Goal: Task Accomplishment & Management: Complete application form

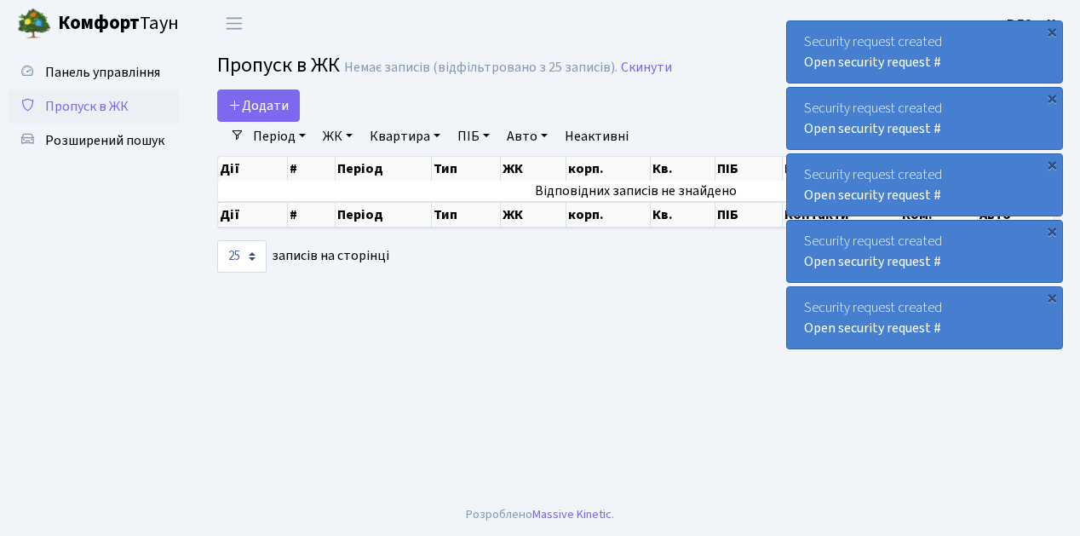
select select "25"
click at [288, 115] on link "Додати" at bounding box center [258, 105] width 83 height 32
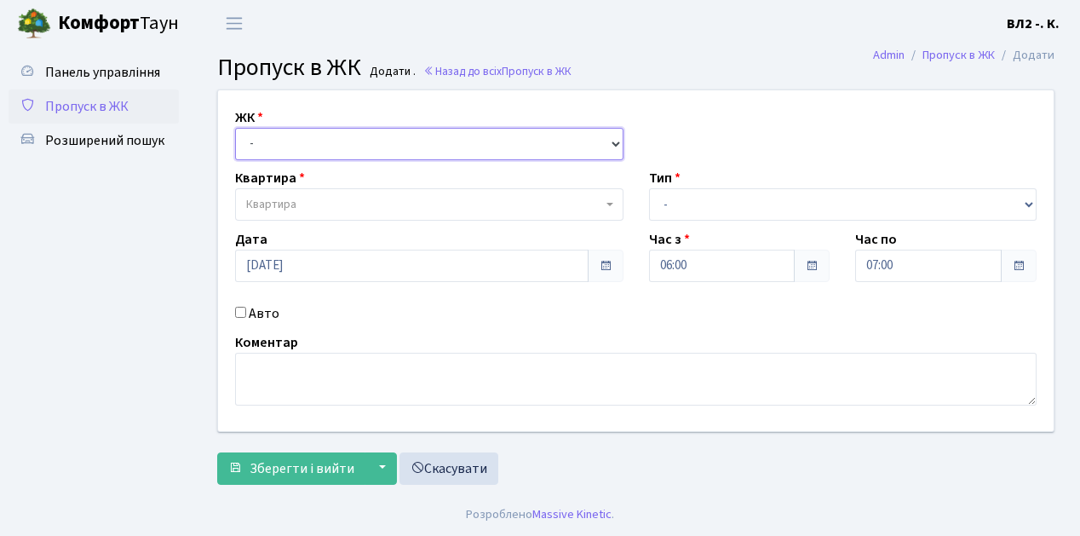
click at [615, 138] on select "- [STREET_ADDRESS][PERSON_NAME]" at bounding box center [429, 144] width 388 height 32
select select "317"
click at [235, 128] on select "- ВЛ1, Ужгородський пров., 4/1 ВЛ2, пр.Голосіївський, 76 ВЛ3, пр.Голосіївський,…" at bounding box center [429, 144] width 388 height 32
select select
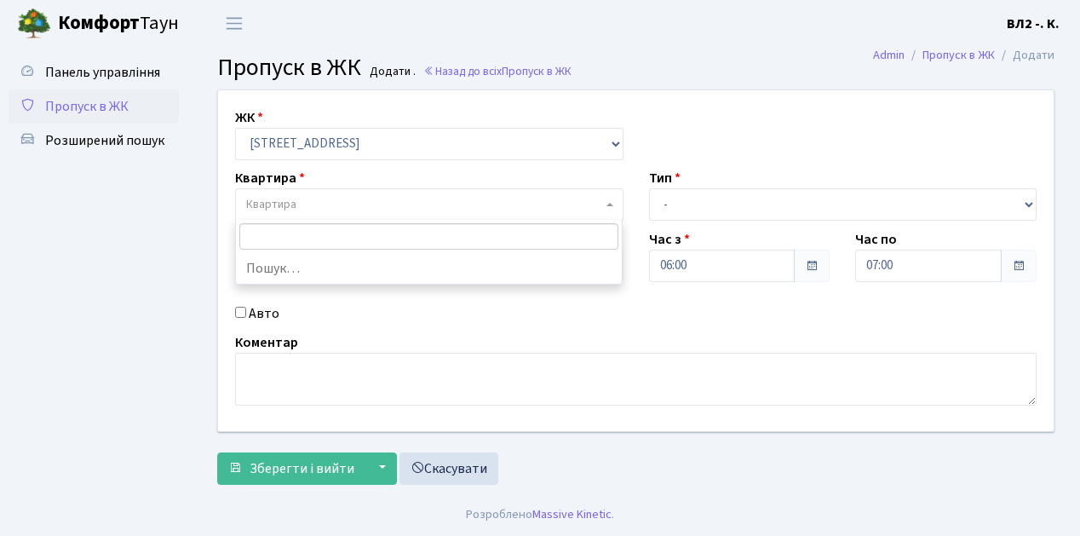
click at [612, 205] on b at bounding box center [610, 204] width 7 height 3
type input "124"
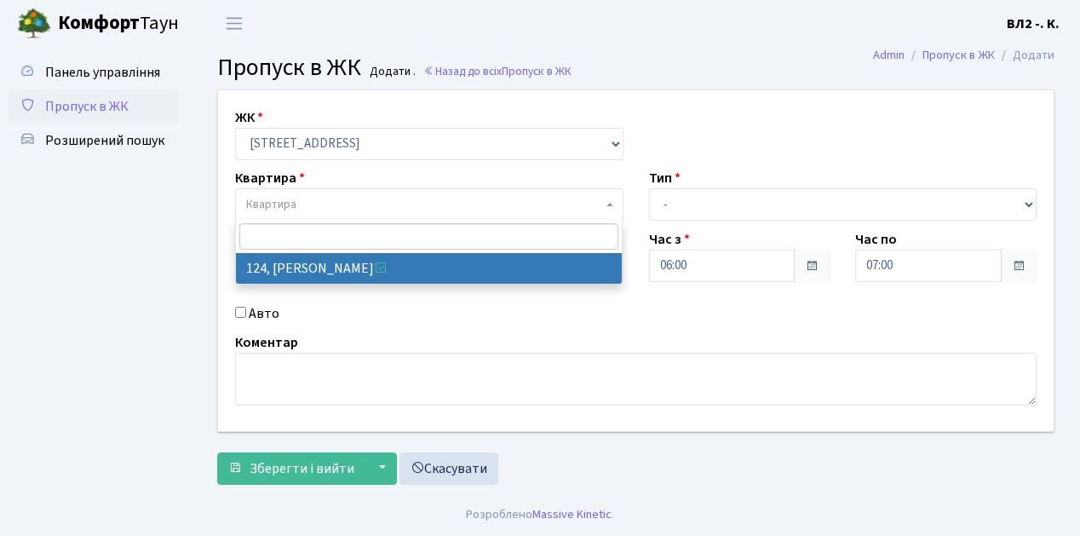
select select "38308"
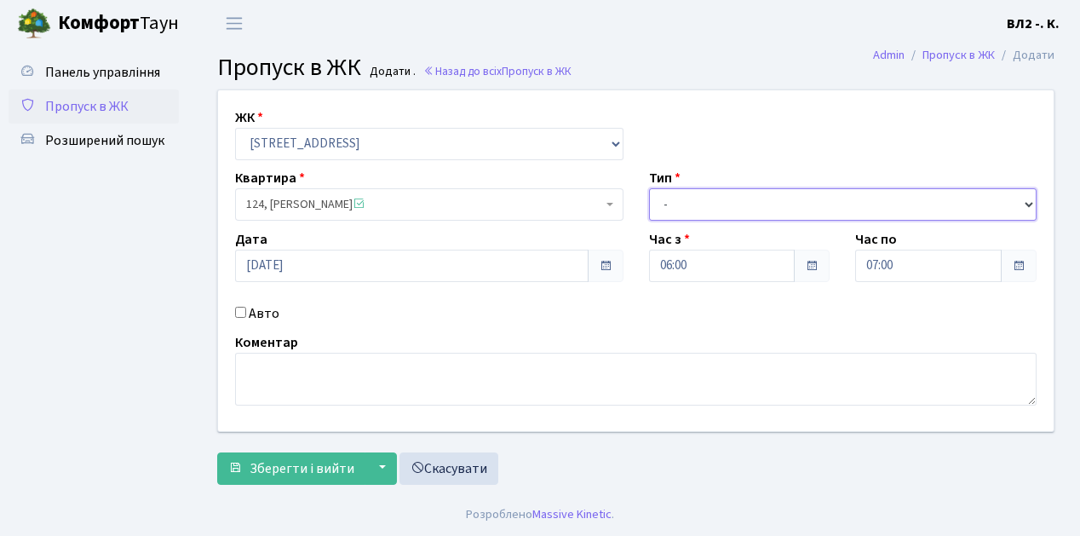
click at [1029, 202] on select "- Доставка Таксі Гості Сервіс" at bounding box center [843, 204] width 388 height 32
select select "1"
click at [649, 188] on select "- Доставка Таксі Гості Сервіс" at bounding box center [843, 204] width 388 height 32
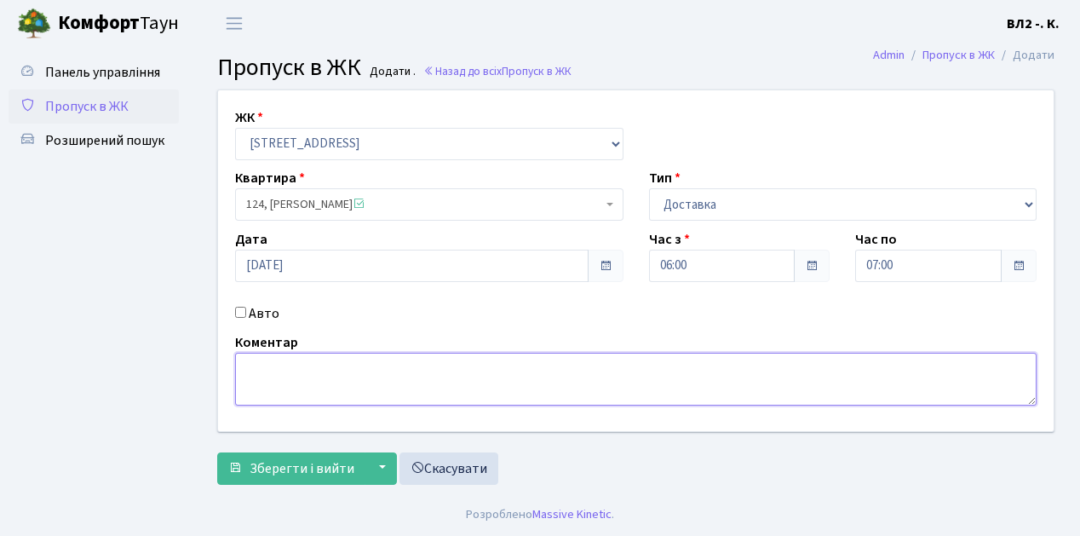
click at [290, 366] on textarea at bounding box center [636, 379] width 802 height 53
type textarea "06-07"
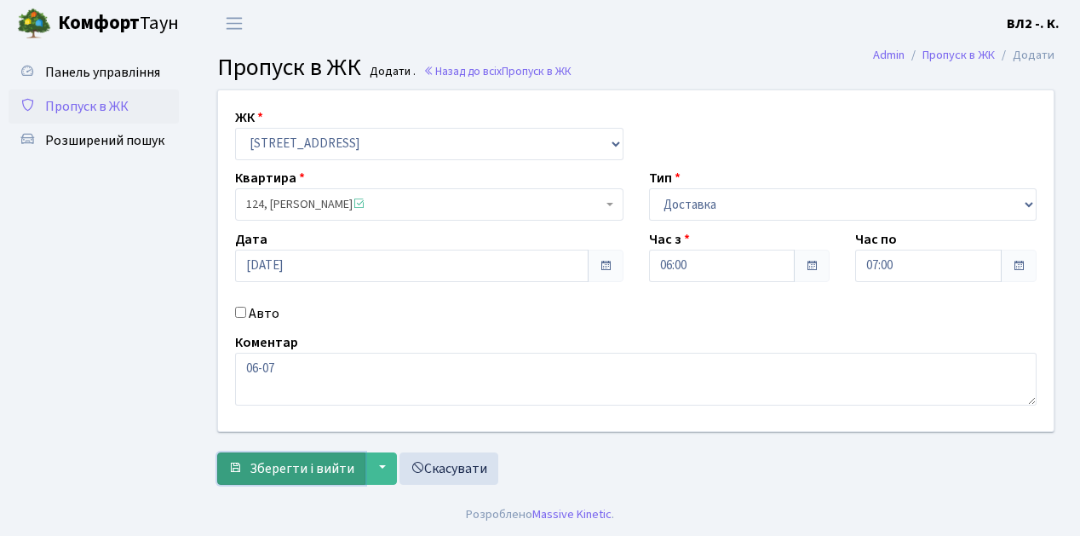
click at [290, 474] on span "Зберегти і вийти" at bounding box center [302, 468] width 105 height 19
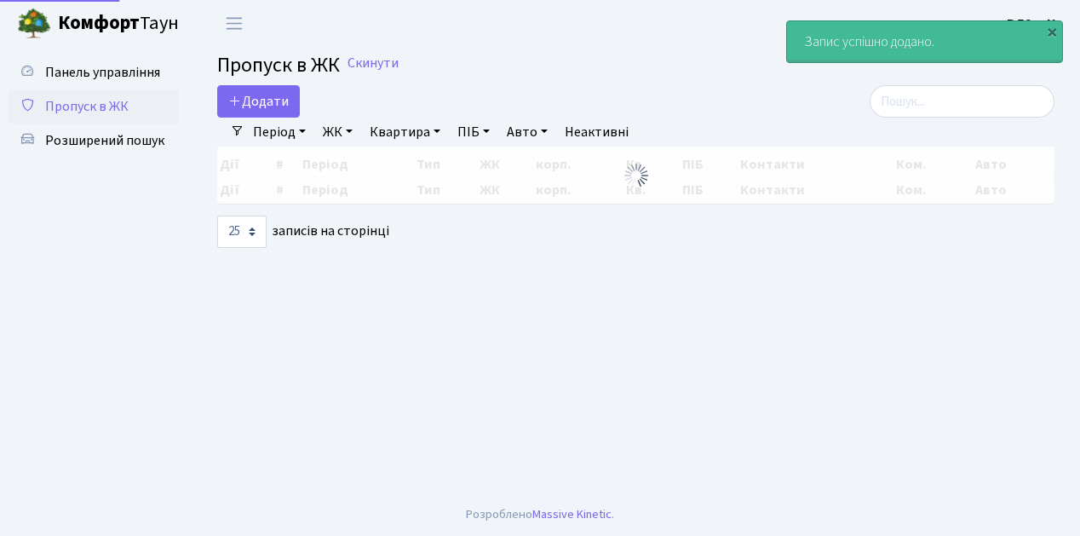
select select "25"
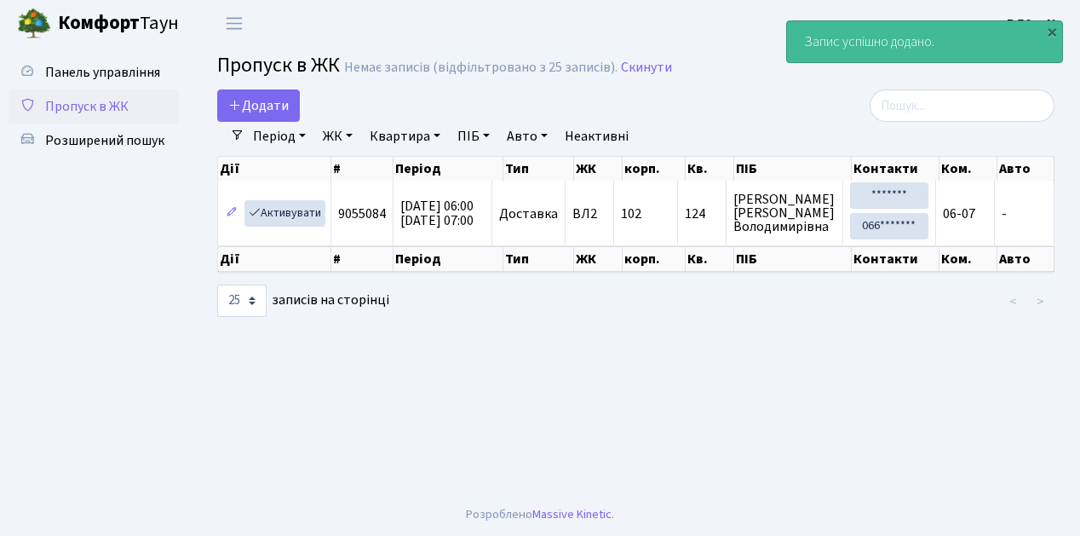
click at [305, 136] on link "Період" at bounding box center [279, 136] width 66 height 29
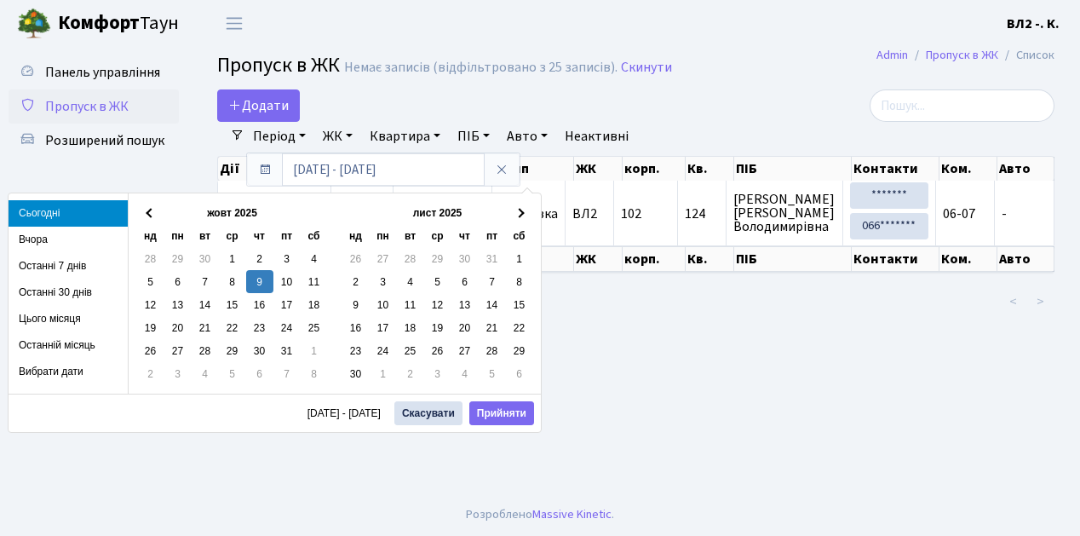
click at [77, 265] on li "Останні 7 днів" at bounding box center [68, 266] width 119 height 26
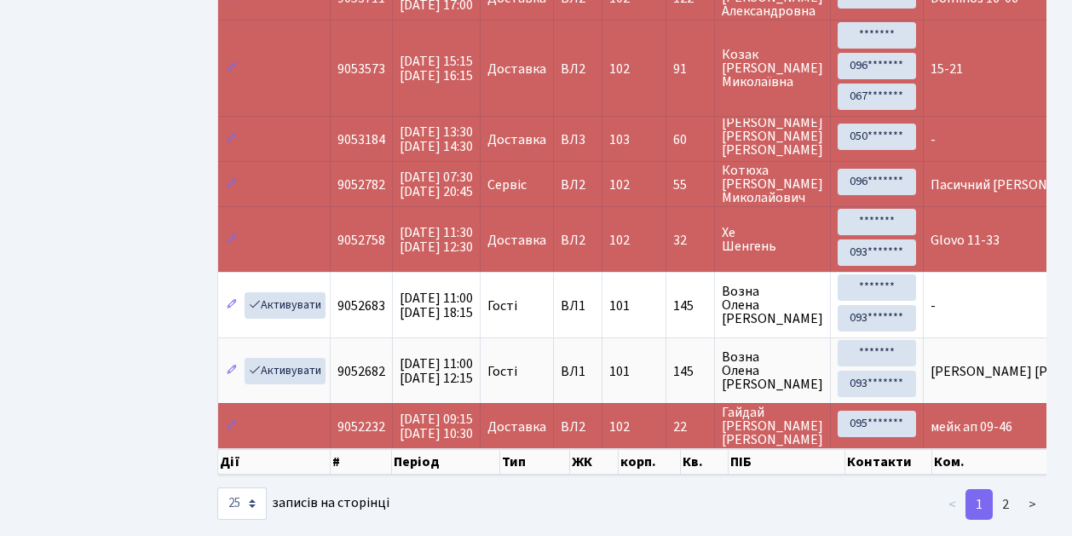
scroll to position [1458, 0]
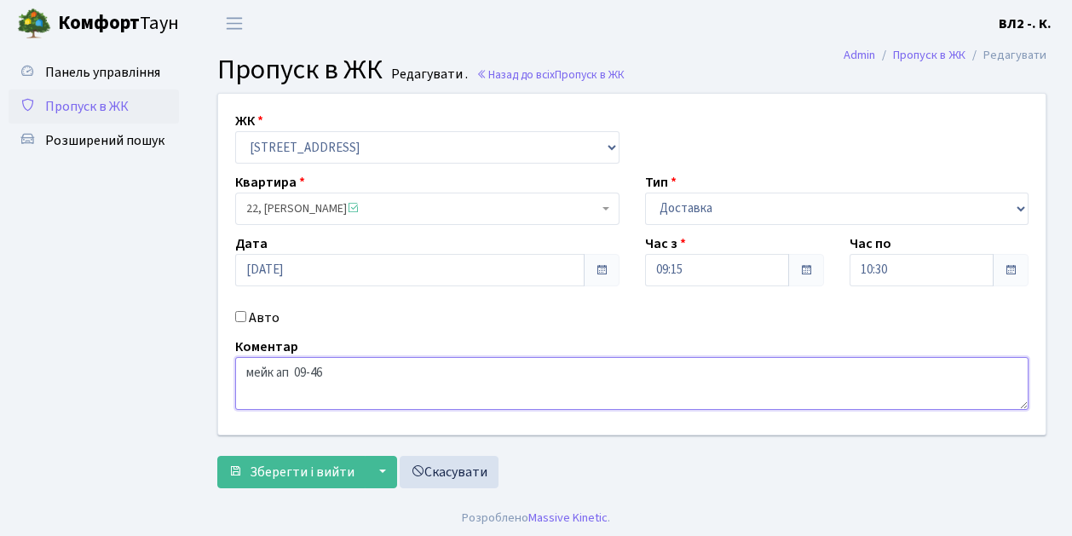
drag, startPoint x: 242, startPoint y: 372, endPoint x: 269, endPoint y: 377, distance: 27.6
click at [269, 377] on textarea "мейк ап 09-46" at bounding box center [631, 383] width 793 height 53
click at [394, 394] on textarea "мейк ап 09-46" at bounding box center [631, 383] width 793 height 53
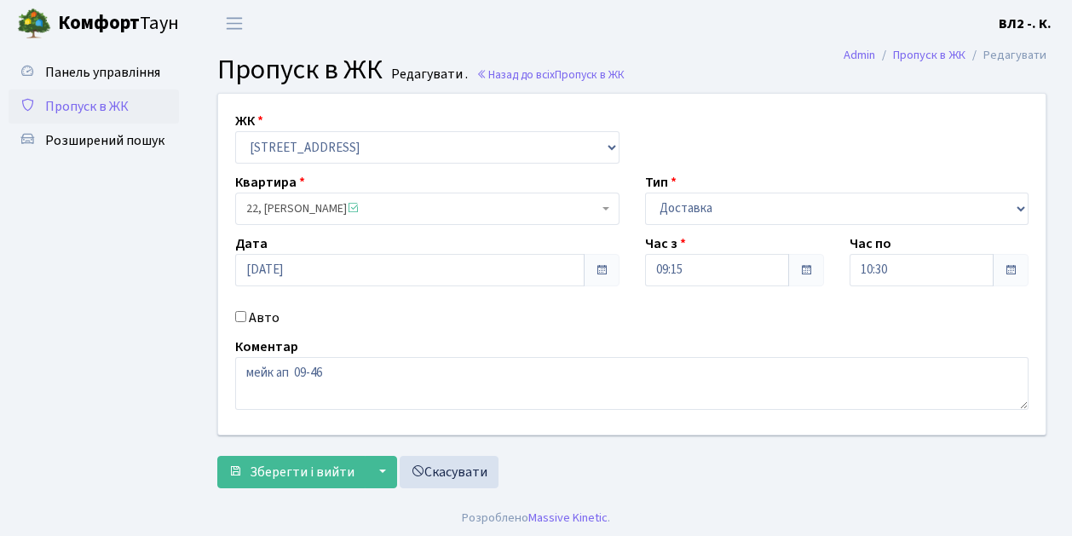
click at [99, 110] on span "Пропуск в ЖК" at bounding box center [86, 106] width 83 height 19
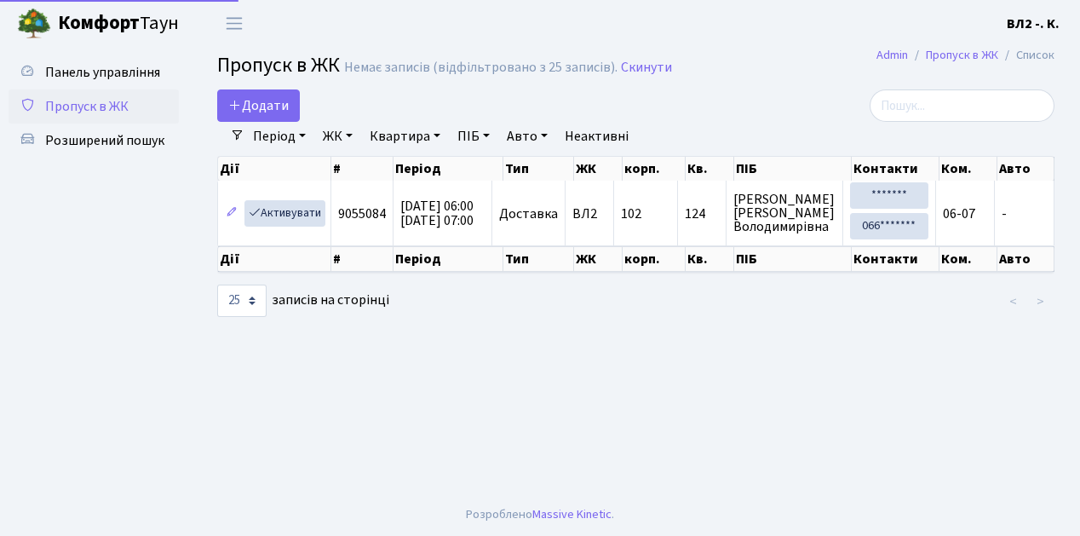
select select "25"
click at [305, 135] on link "Період" at bounding box center [279, 136] width 66 height 29
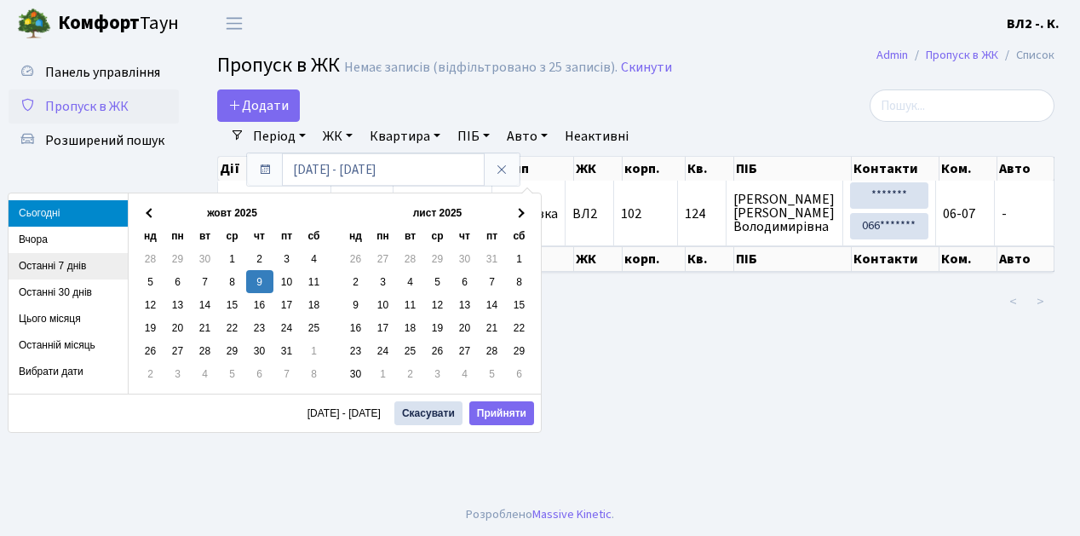
click at [76, 263] on li "Останні 7 днів" at bounding box center [68, 266] width 119 height 26
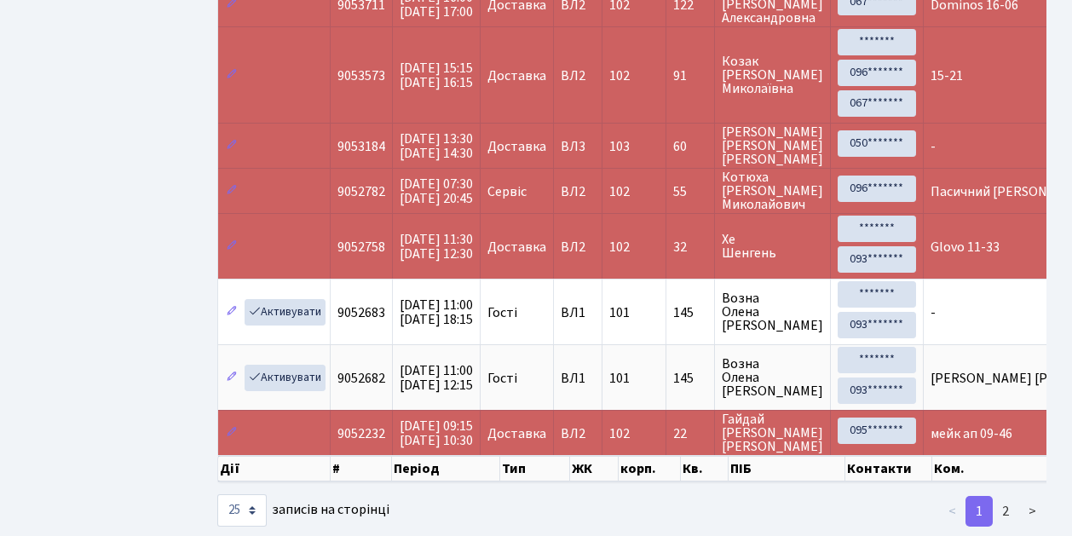
scroll to position [1458, 0]
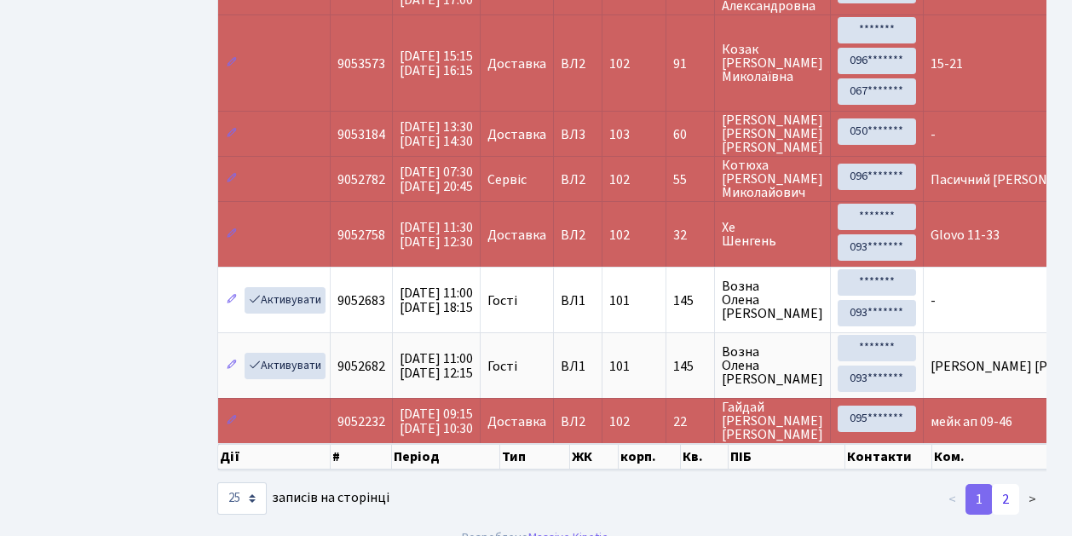
click at [1004, 484] on link "2" at bounding box center [1005, 499] width 27 height 31
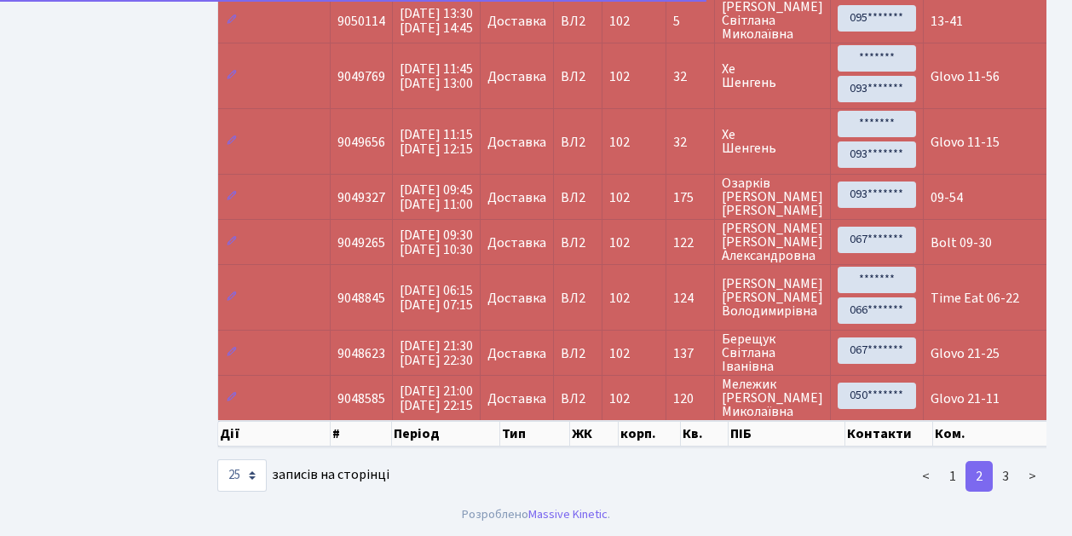
scroll to position [1220, 0]
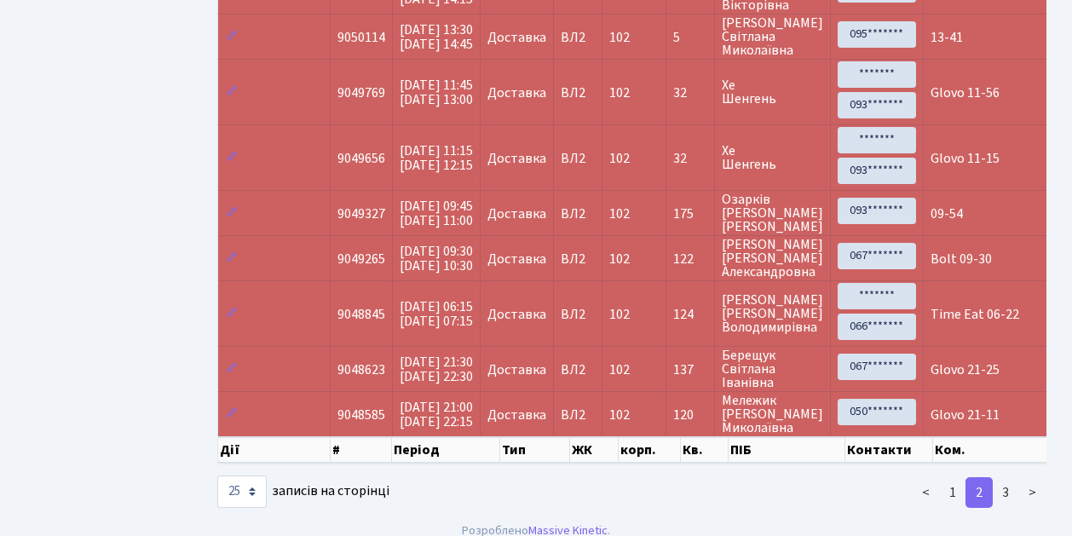
click at [938, 290] on td "Time Eat 06-22" at bounding box center [1062, 313] width 279 height 66
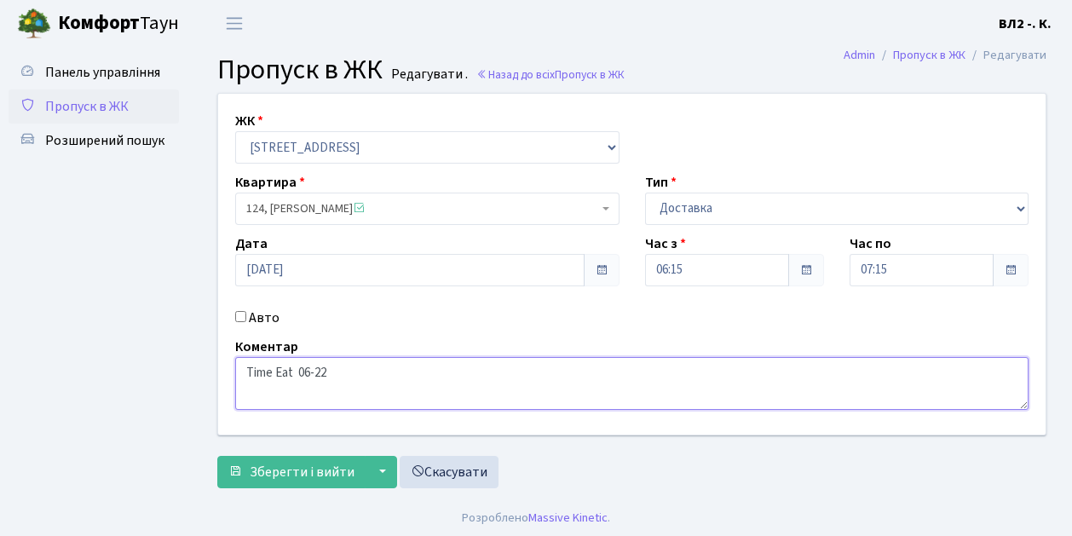
drag, startPoint x: 244, startPoint y: 373, endPoint x: 294, endPoint y: 377, distance: 50.4
click at [294, 377] on textarea "Time Eat 06-22" at bounding box center [631, 383] width 793 height 53
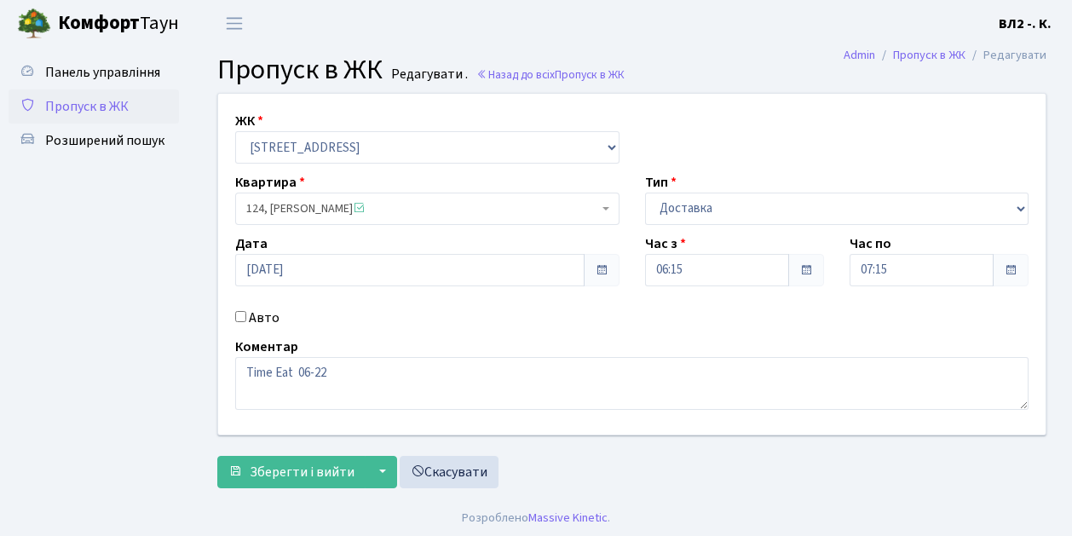
click at [96, 105] on span "Пропуск в ЖК" at bounding box center [86, 106] width 83 height 19
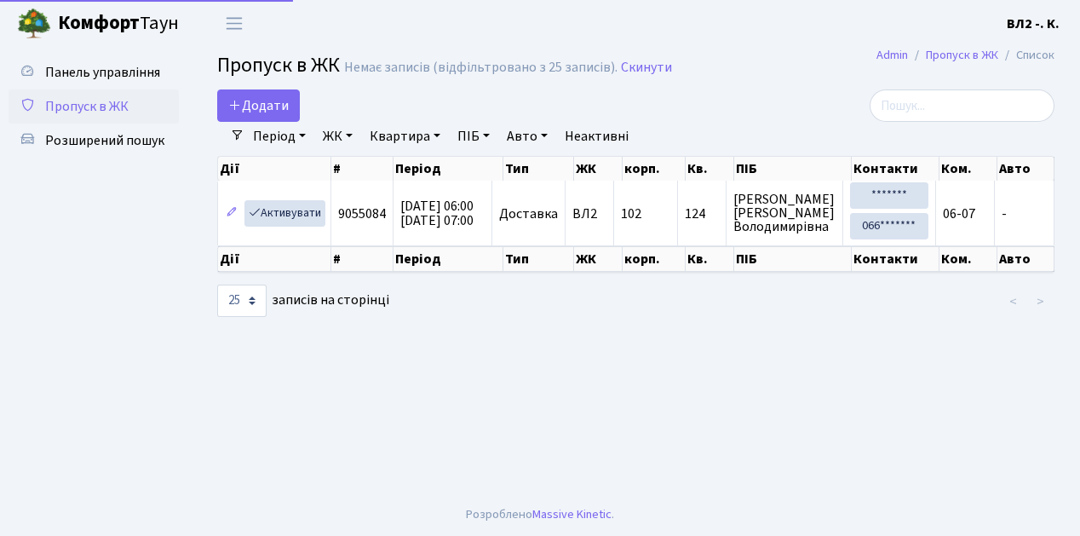
select select "25"
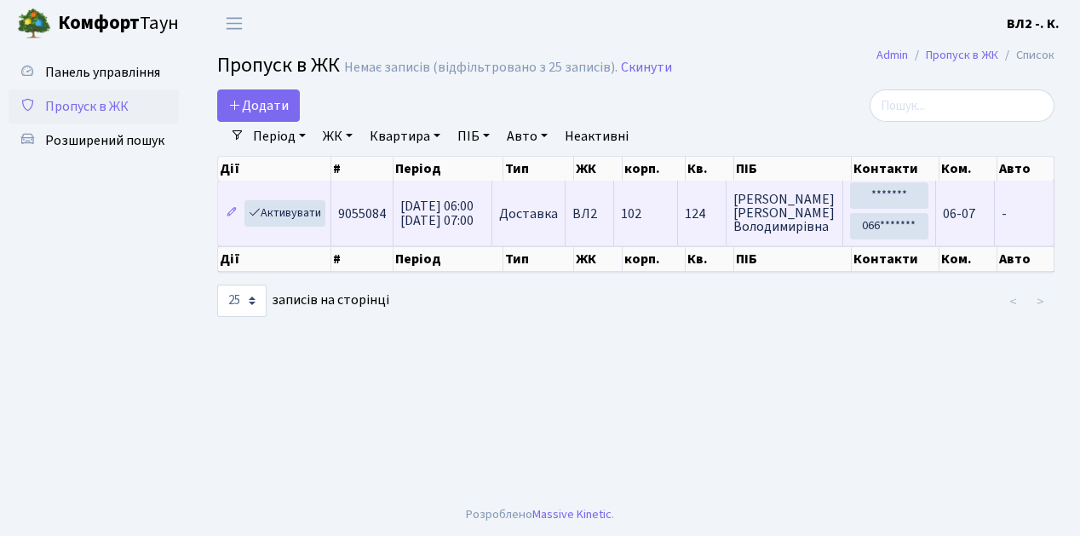
click at [642, 236] on td "102" at bounding box center [646, 213] width 64 height 65
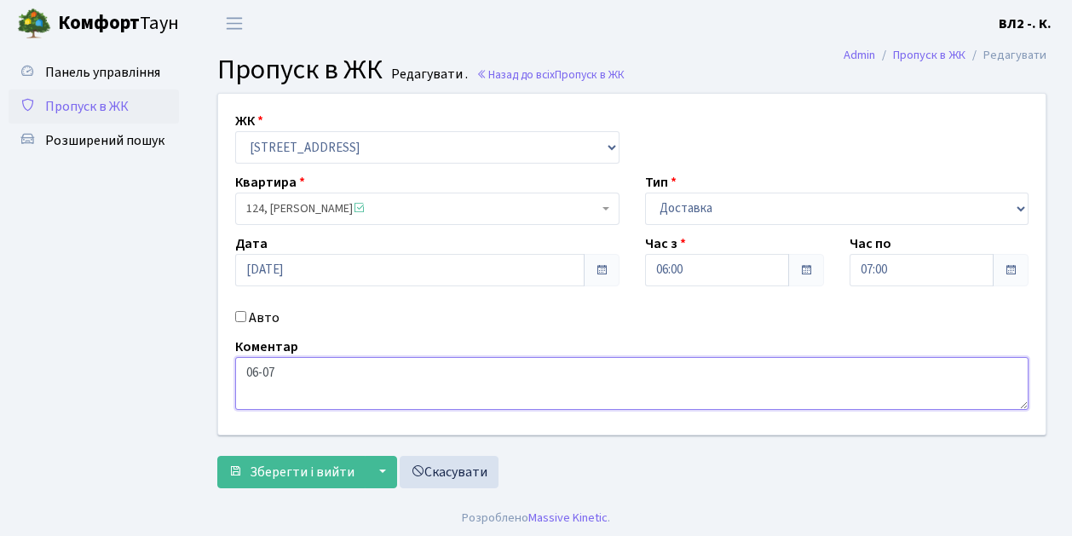
click at [244, 370] on textarea "06-07" at bounding box center [631, 383] width 793 height 53
paste textarea "Time Eat"
type textarea "Time Eat 06-07"
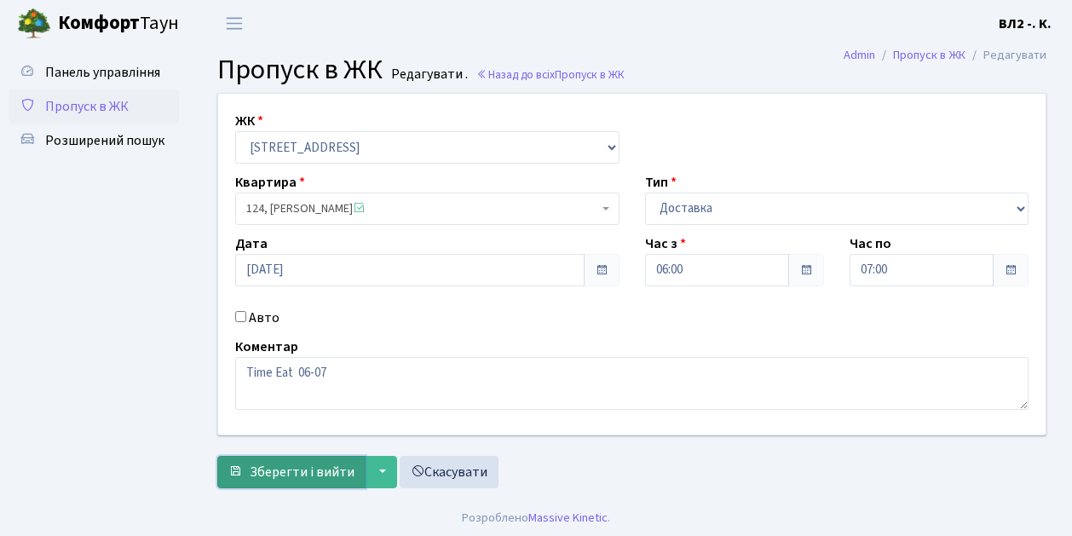
click at [272, 480] on span "Зберегти і вийти" at bounding box center [302, 472] width 105 height 19
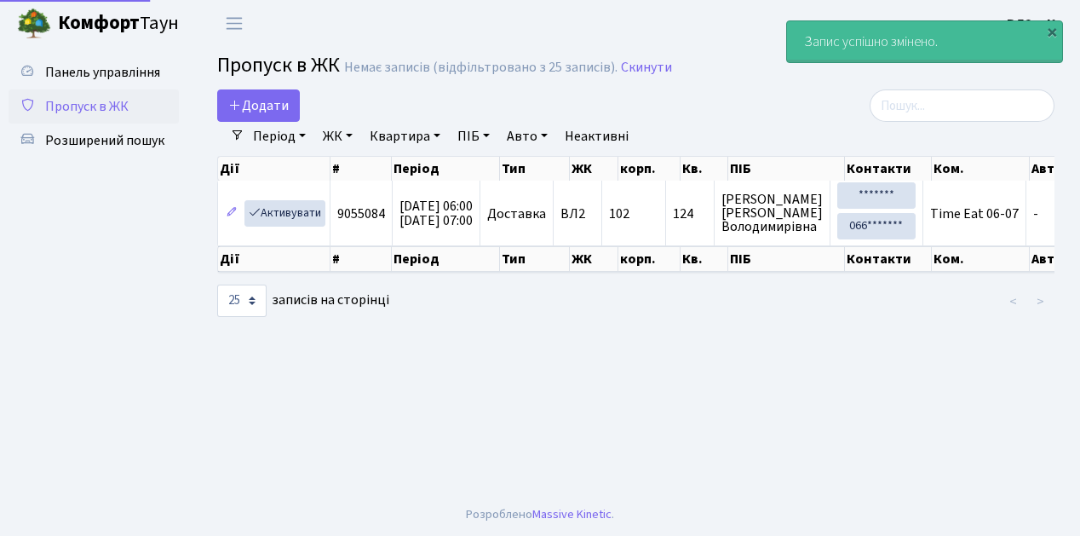
select select "25"
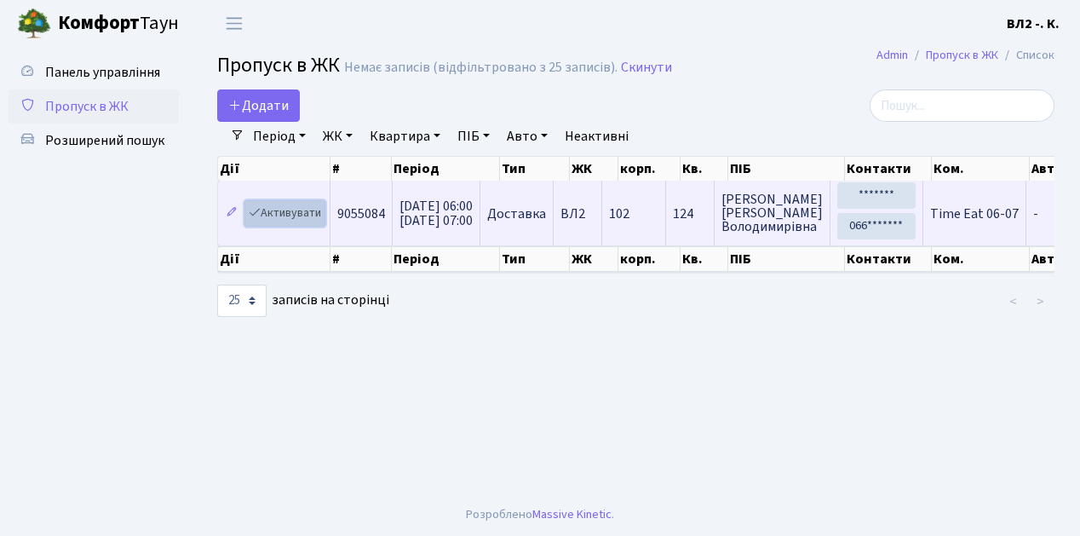
click at [316, 219] on link "Активувати" at bounding box center [284, 213] width 81 height 26
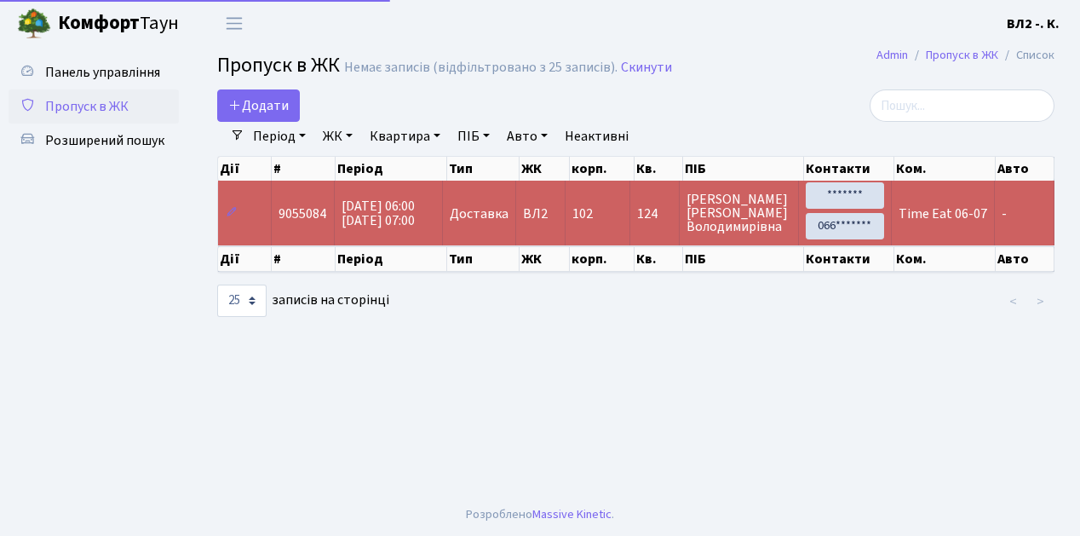
select select "25"
